Goal: Task Accomplishment & Management: Manage account settings

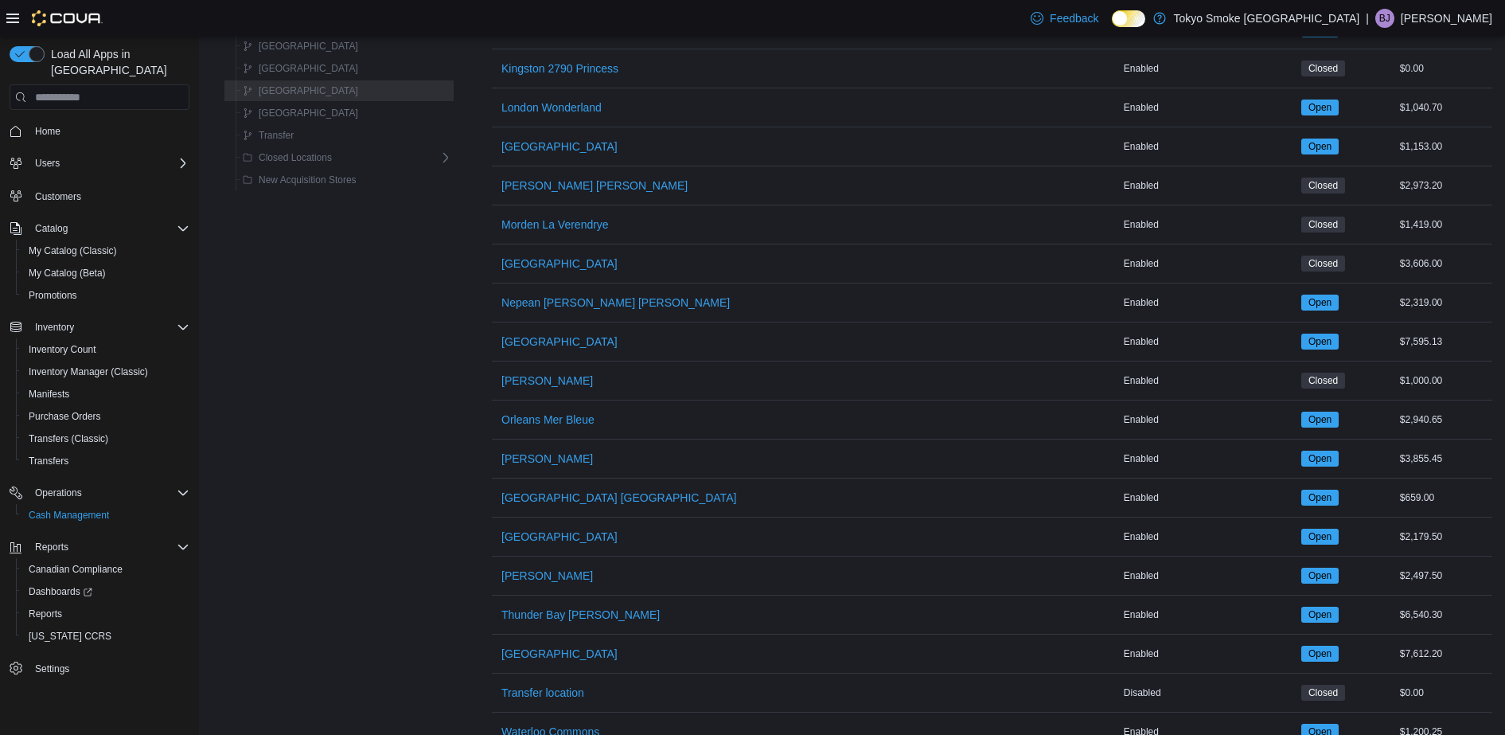
scroll to position [793, 0]
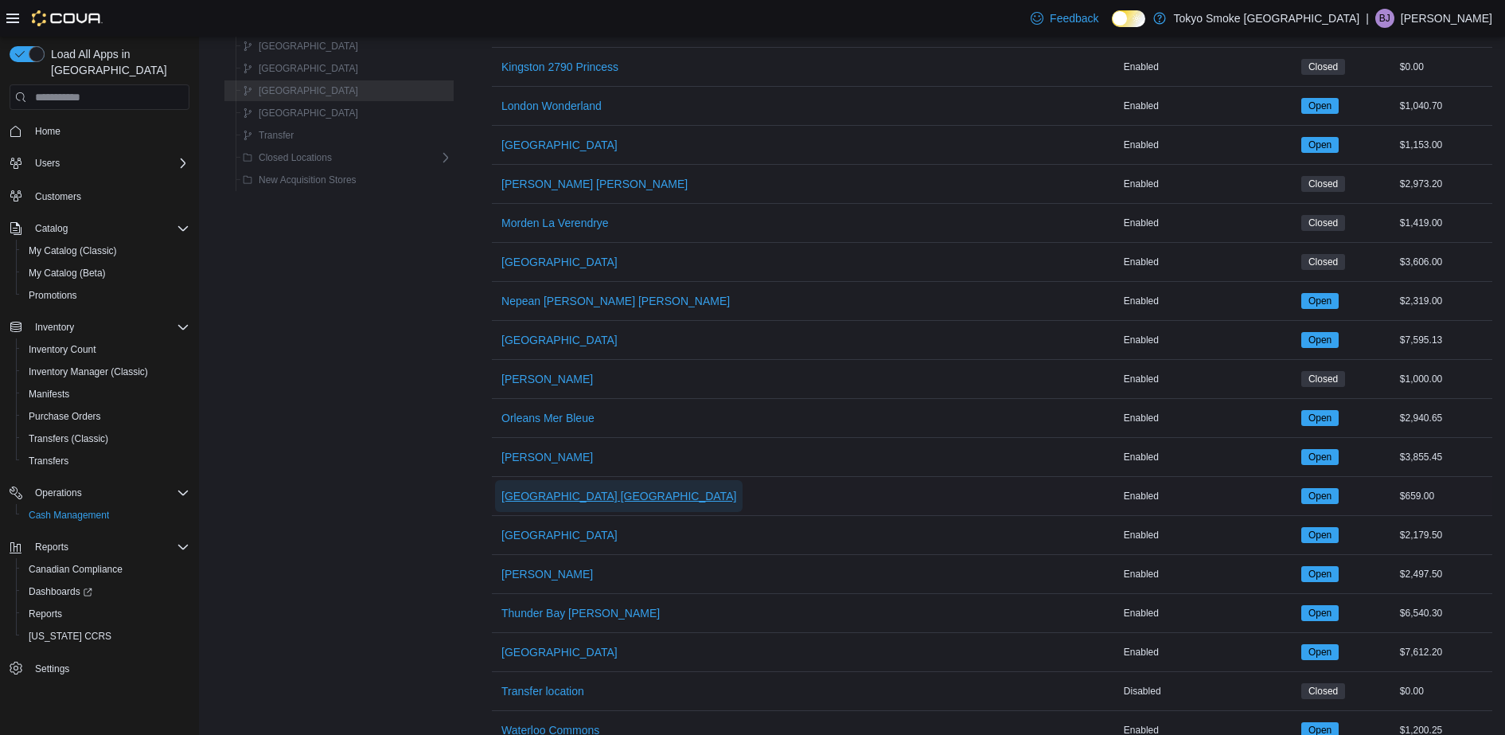
click at [501, 494] on span "[GEOGRAPHIC_DATA] [GEOGRAPHIC_DATA]" at bounding box center [618, 496] width 235 height 16
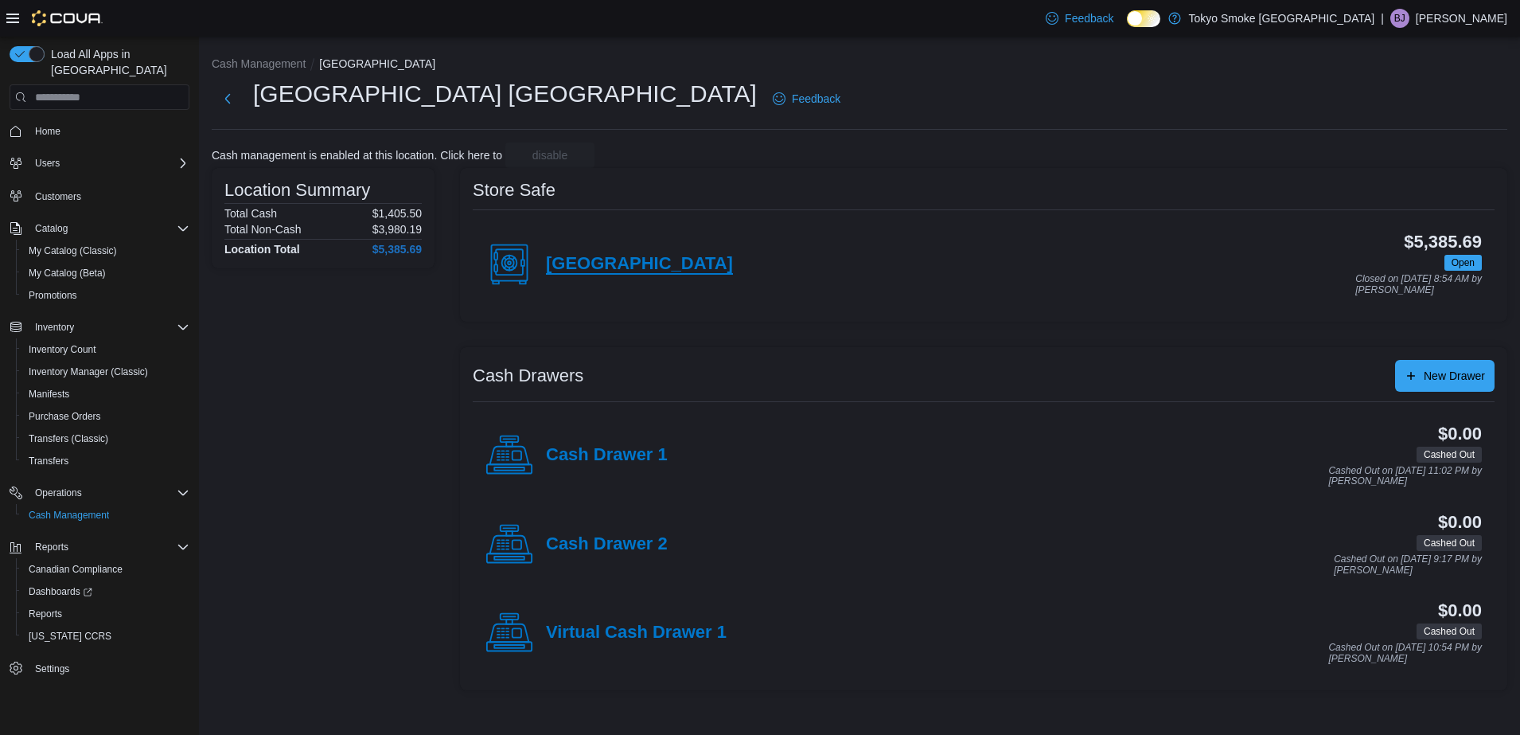
click at [610, 265] on h4 "[GEOGRAPHIC_DATA]" at bounding box center [639, 264] width 187 height 21
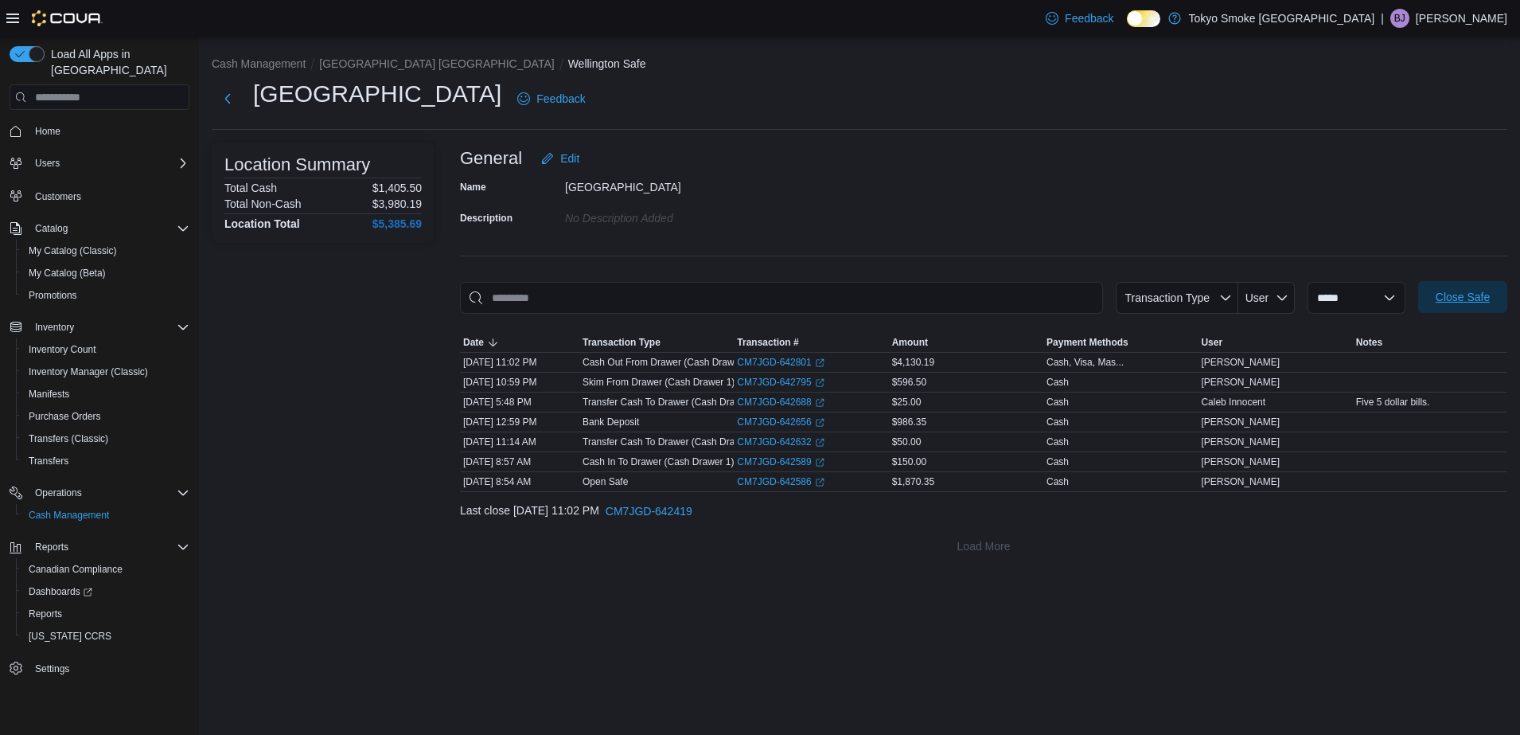
click at [1439, 287] on span "Close Safe" at bounding box center [1463, 297] width 70 height 32
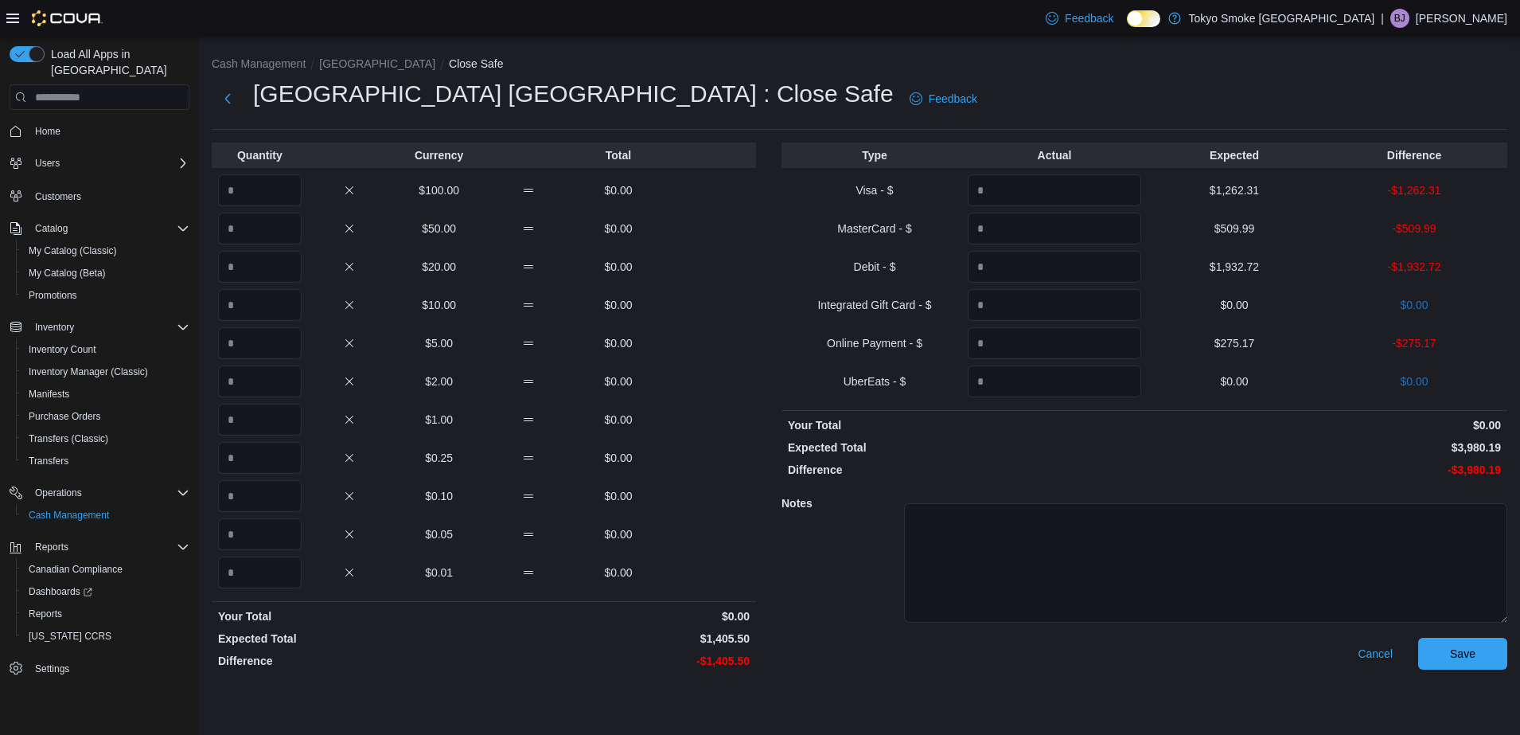
click at [1474, 10] on p "[PERSON_NAME]" at bounding box center [1462, 18] width 92 height 19
click at [1405, 152] on span "Sign Out" at bounding box center [1404, 156] width 43 height 16
